Goal: Information Seeking & Learning: Learn about a topic

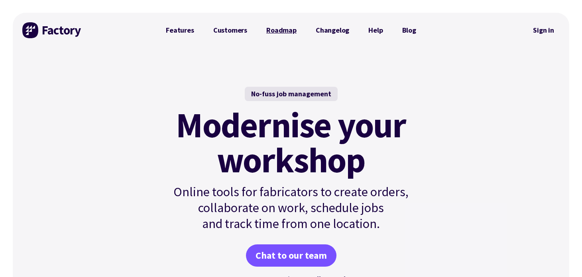
click at [282, 33] on link "Roadmap" at bounding box center [281, 30] width 49 height 16
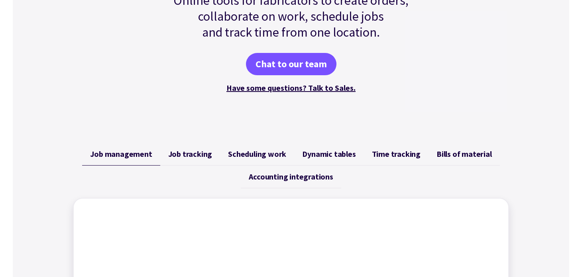
scroll to position [239, 0]
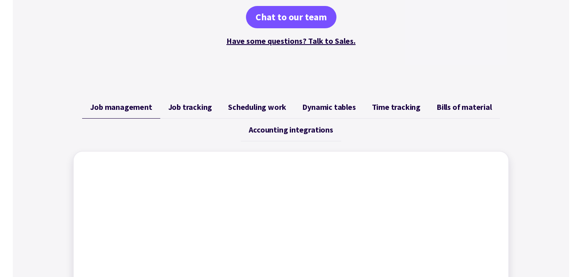
click at [202, 106] on span "Job tracking" at bounding box center [190, 107] width 44 height 10
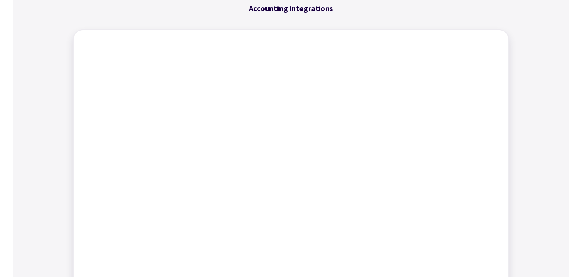
scroll to position [319, 0]
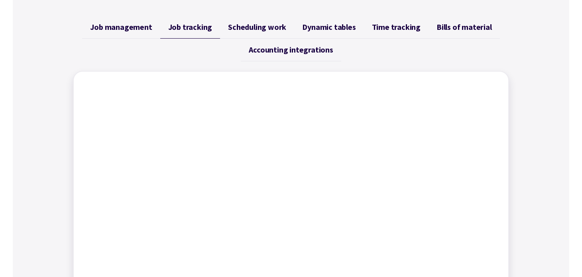
click at [255, 28] on span "Scheduling work" at bounding box center [257, 27] width 58 height 10
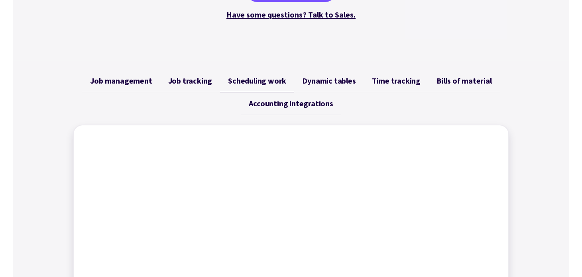
scroll to position [279, 0]
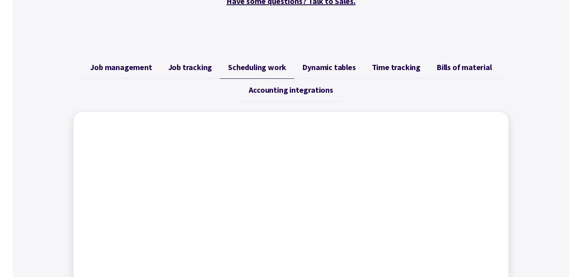
drag, startPoint x: 319, startPoint y: 75, endPoint x: 322, endPoint y: 70, distance: 6.0
click at [319, 75] on link "Dynamic tables" at bounding box center [328, 67] width 69 height 23
click at [374, 75] on link "Time tracking" at bounding box center [396, 67] width 65 height 23
click at [434, 67] on link "Bills of material" at bounding box center [464, 67] width 71 height 23
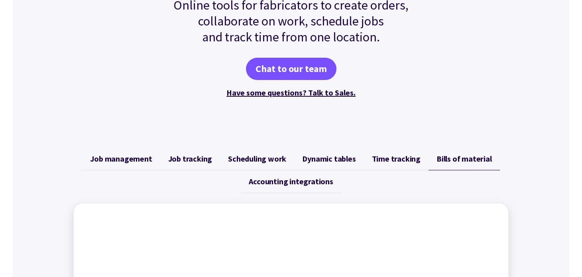
scroll to position [199, 0]
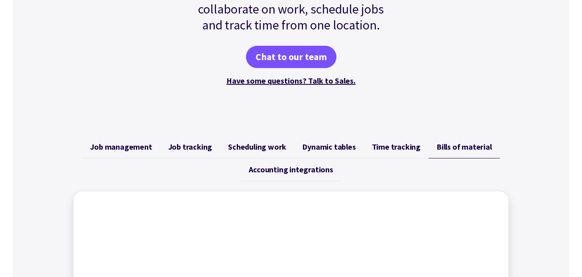
click at [387, 149] on span "Time tracking" at bounding box center [396, 147] width 49 height 10
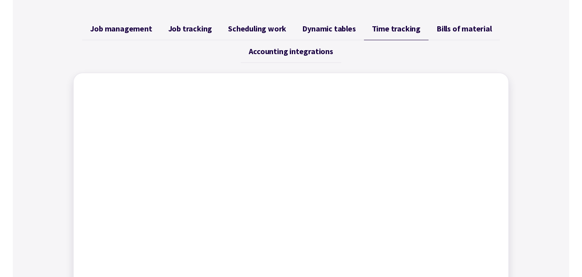
scroll to position [319, 0]
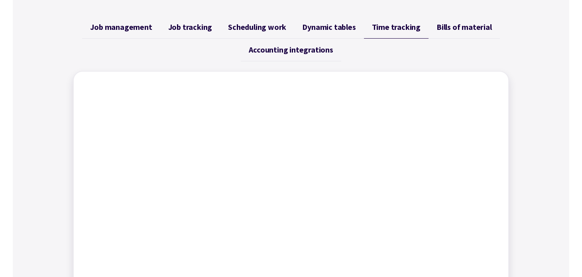
click at [315, 24] on span "Dynamic tables" at bounding box center [328, 27] width 53 height 10
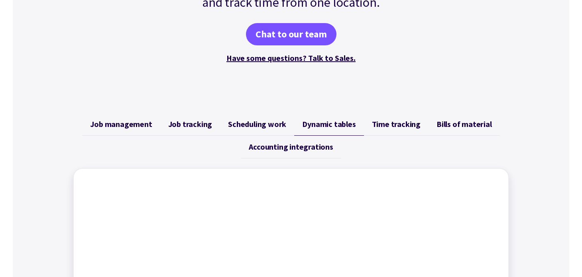
scroll to position [159, 0]
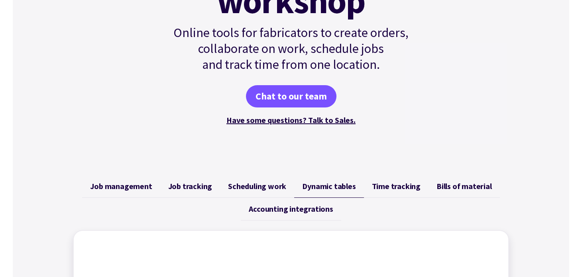
click at [134, 191] on span "Job management" at bounding box center [121, 187] width 62 height 10
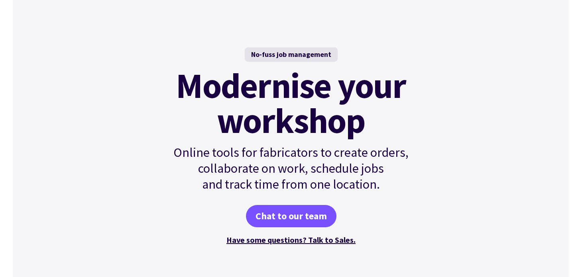
scroll to position [0, 0]
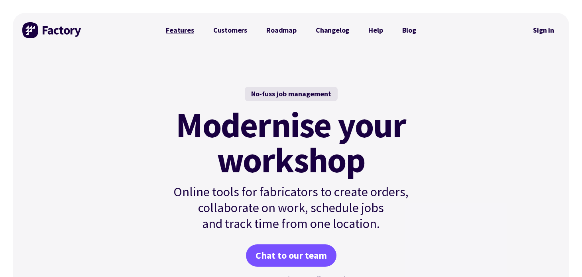
click at [180, 31] on link "Features" at bounding box center [179, 30] width 47 height 16
